Goal: Task Accomplishment & Management: Use online tool/utility

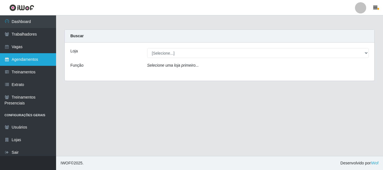
click at [36, 57] on link "Agendamentos" at bounding box center [28, 59] width 56 height 13
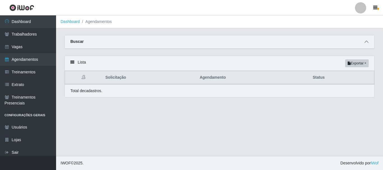
click at [364, 40] on span at bounding box center [366, 42] width 7 height 6
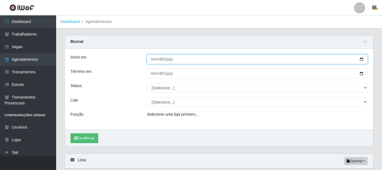
click at [360, 60] on input "Início em" at bounding box center [257, 59] width 221 height 10
type input "[DATE]"
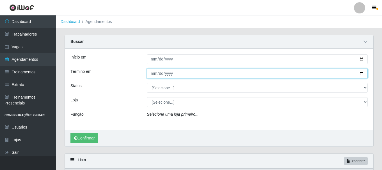
drag, startPoint x: 361, startPoint y: 74, endPoint x: 348, endPoint y: 74, distance: 12.6
click at [361, 74] on input "Término em" at bounding box center [257, 74] width 221 height 10
type input "[DATE]"
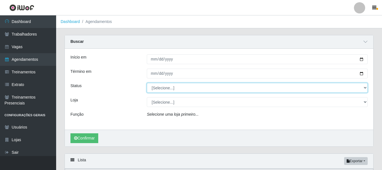
click at [213, 87] on select "[Selecione...] AGENDADO AGUARDANDO LIBERAR EM ANDAMENTO EM REVISÃO FINALIZADO C…" at bounding box center [257, 88] width 221 height 10
select select "AGENDADO"
click at [147, 83] on select "[Selecione...] AGENDADO AGUARDANDO LIBERAR EM ANDAMENTO EM REVISÃO FINALIZADO C…" at bounding box center [257, 88] width 221 height 10
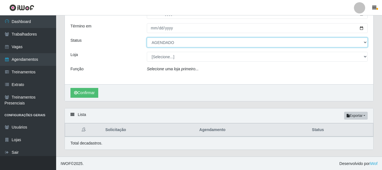
scroll to position [46, 0]
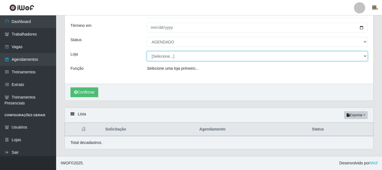
click at [168, 55] on select "[Selecione...] Bemais - Ruy Carneiro" at bounding box center [257, 56] width 221 height 10
select select "230"
click at [147, 51] on select "[Selecione...] Bemais - Ruy Carneiro" at bounding box center [257, 56] width 221 height 10
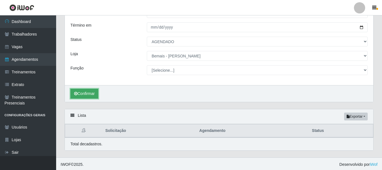
click at [89, 91] on button "Confirmar" at bounding box center [84, 94] width 28 height 10
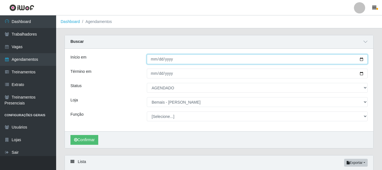
click at [161, 62] on input "[DATE]" at bounding box center [257, 59] width 221 height 10
type input "2025-07-01"
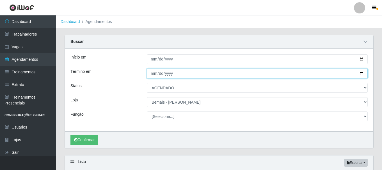
click at [159, 76] on input "[DATE]" at bounding box center [257, 74] width 221 height 10
type input "2025-07-31"
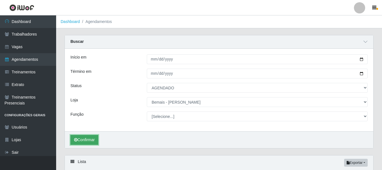
click at [83, 138] on button "Confirmar" at bounding box center [84, 140] width 28 height 10
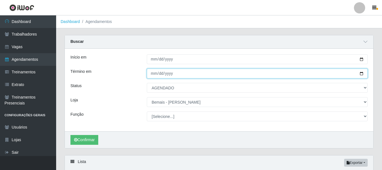
click at [158, 74] on input "2025-07-31" at bounding box center [257, 74] width 221 height 10
type input "[DATE]"
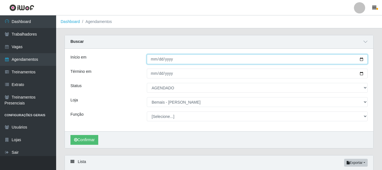
click at [158, 60] on input "2025-07-01" at bounding box center [257, 59] width 221 height 10
type input "[DATE]"
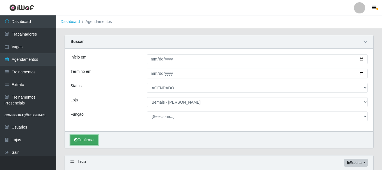
click at [94, 137] on button "Confirmar" at bounding box center [84, 140] width 28 height 10
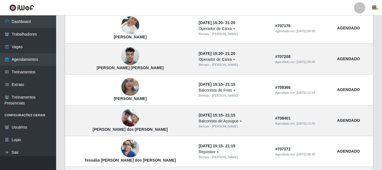
scroll to position [515, 0]
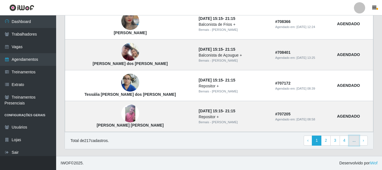
click at [354, 138] on link "..." at bounding box center [354, 141] width 11 height 10
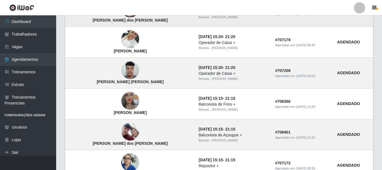
scroll to position [416, 0]
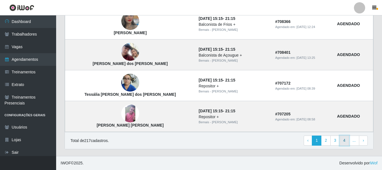
drag, startPoint x: 348, startPoint y: 142, endPoint x: 302, endPoint y: 121, distance: 50.1
click at [347, 142] on link "4" at bounding box center [345, 141] width 10 height 10
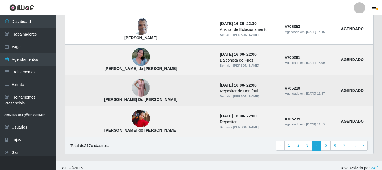
scroll to position [416, 0]
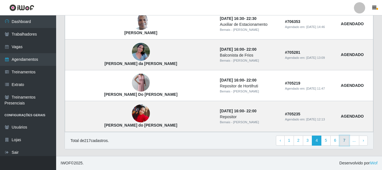
click at [348, 141] on link "7" at bounding box center [345, 141] width 10 height 10
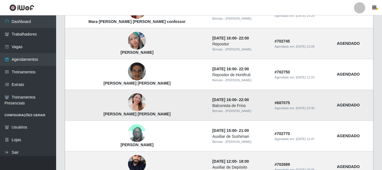
scroll to position [416, 0]
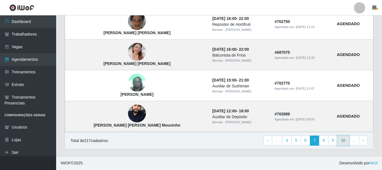
click at [346, 139] on link "10" at bounding box center [343, 141] width 12 height 10
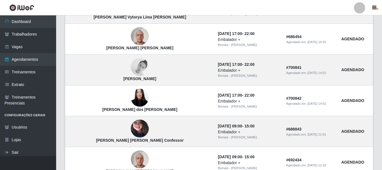
scroll to position [416, 0]
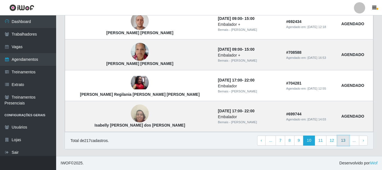
click at [342, 141] on link "13" at bounding box center [343, 141] width 12 height 10
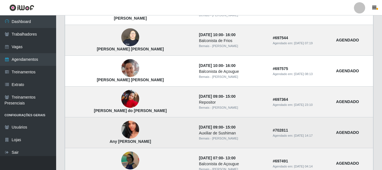
scroll to position [416, 0]
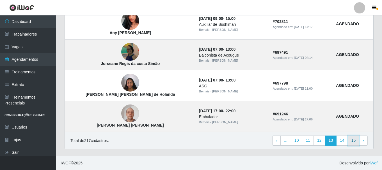
click at [351, 142] on link "15" at bounding box center [354, 141] width 12 height 10
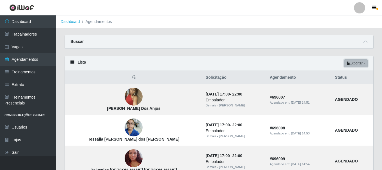
click at [360, 63] on button "Exportar" at bounding box center [356, 64] width 24 height 8
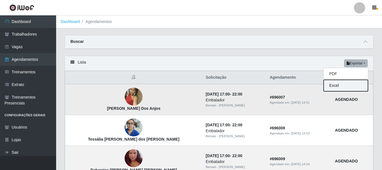
drag, startPoint x: 346, startPoint y: 86, endPoint x: 332, endPoint y: 86, distance: 14.3
click at [346, 86] on button "Excel" at bounding box center [346, 86] width 44 height 12
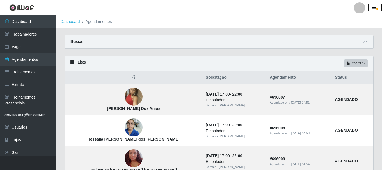
click at [375, 6] on icon "button" at bounding box center [374, 7] width 4 height 5
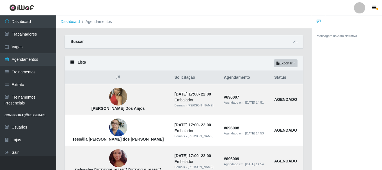
click at [360, 8] on div at bounding box center [359, 7] width 11 height 11
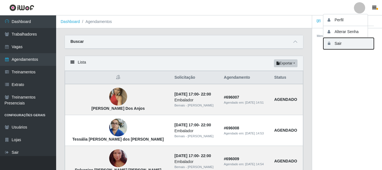
click at [332, 43] on button "Sair" at bounding box center [348, 44] width 51 height 12
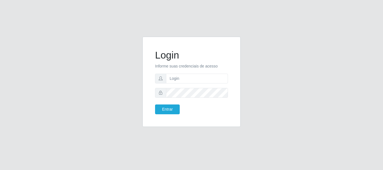
click at [307, 76] on div "Login Informe suas credenciais de acesso Entrar" at bounding box center [192, 85] width 320 height 97
drag, startPoint x: 304, startPoint y: 42, endPoint x: 215, endPoint y: 35, distance: 89.5
click at [304, 43] on div "Login Informe suas credenciais de acesso Entrar" at bounding box center [192, 85] width 320 height 97
click at [172, 81] on input "text" at bounding box center [197, 79] width 62 height 10
type input "junior@bemaisr"
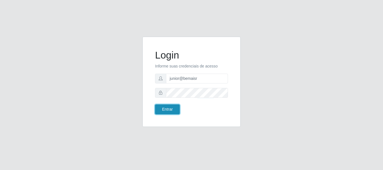
click at [160, 110] on button "Entrar" at bounding box center [167, 110] width 25 height 10
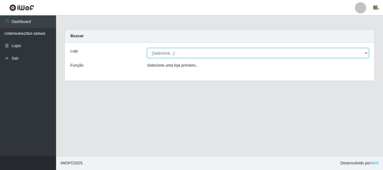
click at [367, 52] on select "[Selecione...] [PERSON_NAME]" at bounding box center [258, 53] width 222 height 10
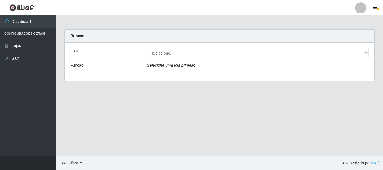
drag, startPoint x: 195, startPoint y: 125, endPoint x: 183, endPoint y: 116, distance: 14.8
click at [194, 125] on main "Carregando... Buscar Loja [Selecione...] [PERSON_NAME] Função Selecione [PERSON…" at bounding box center [219, 85] width 327 height 141
